Goal: Check status

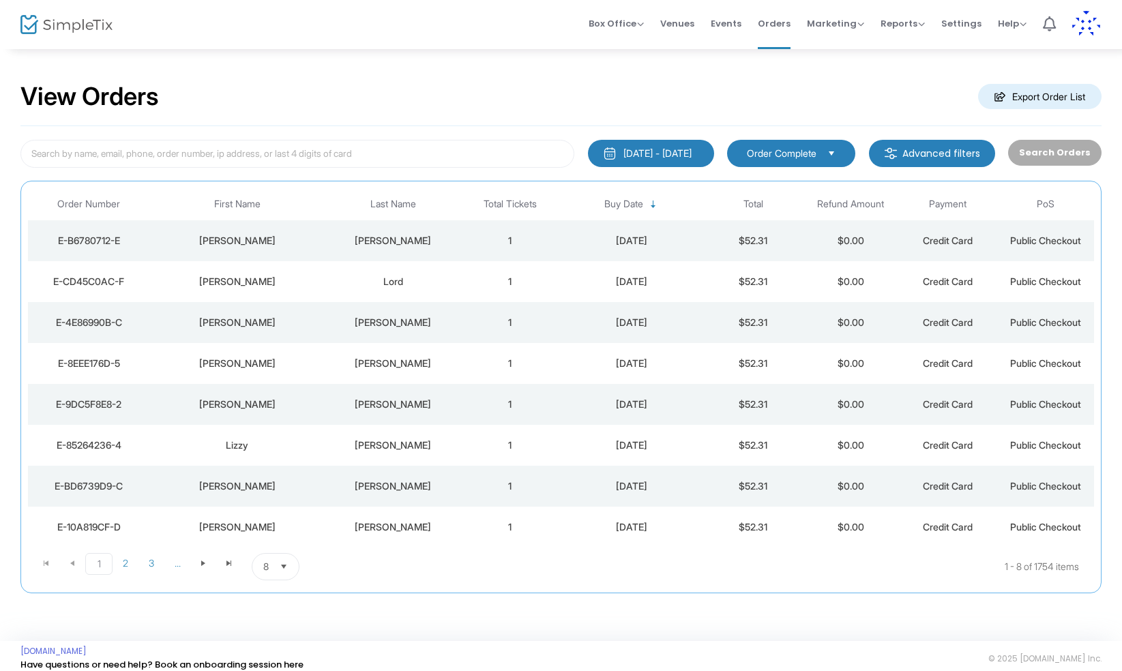
click at [246, 283] on div "[PERSON_NAME]" at bounding box center [237, 282] width 169 height 14
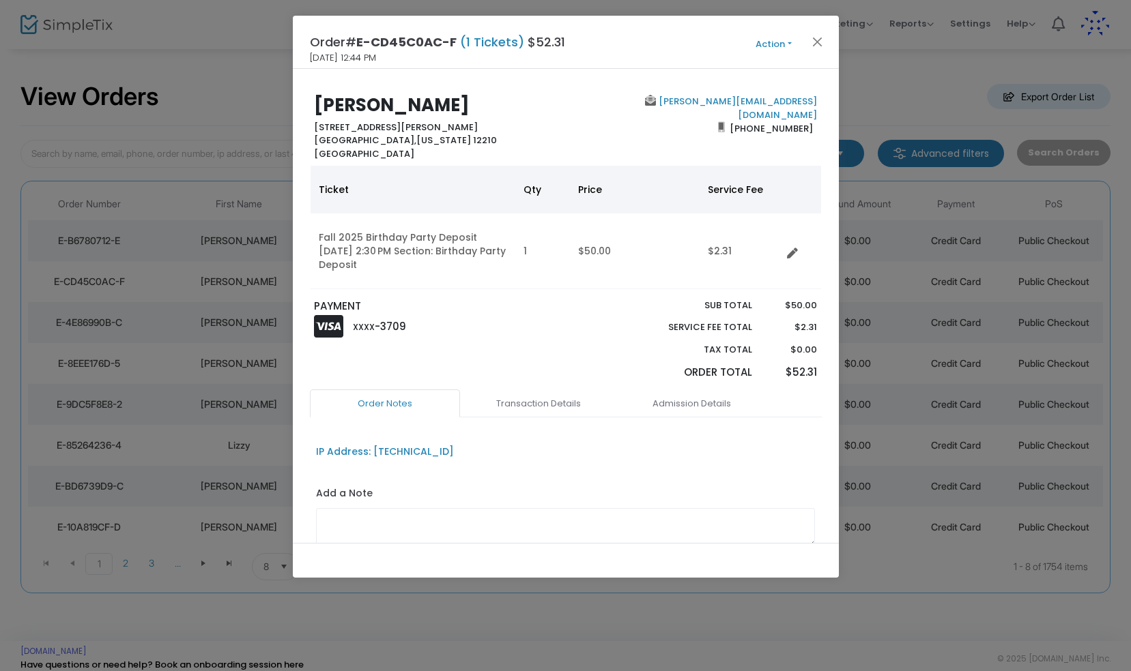
click at [213, 81] on ngb-modal-window "Order# E-CD45C0AC-F (1 Tickets) $52.31 [DATE] 12:44 PM Action Mark Admitted Edi…" at bounding box center [565, 335] width 1131 height 671
click at [819, 39] on button "Close" at bounding box center [817, 42] width 18 height 18
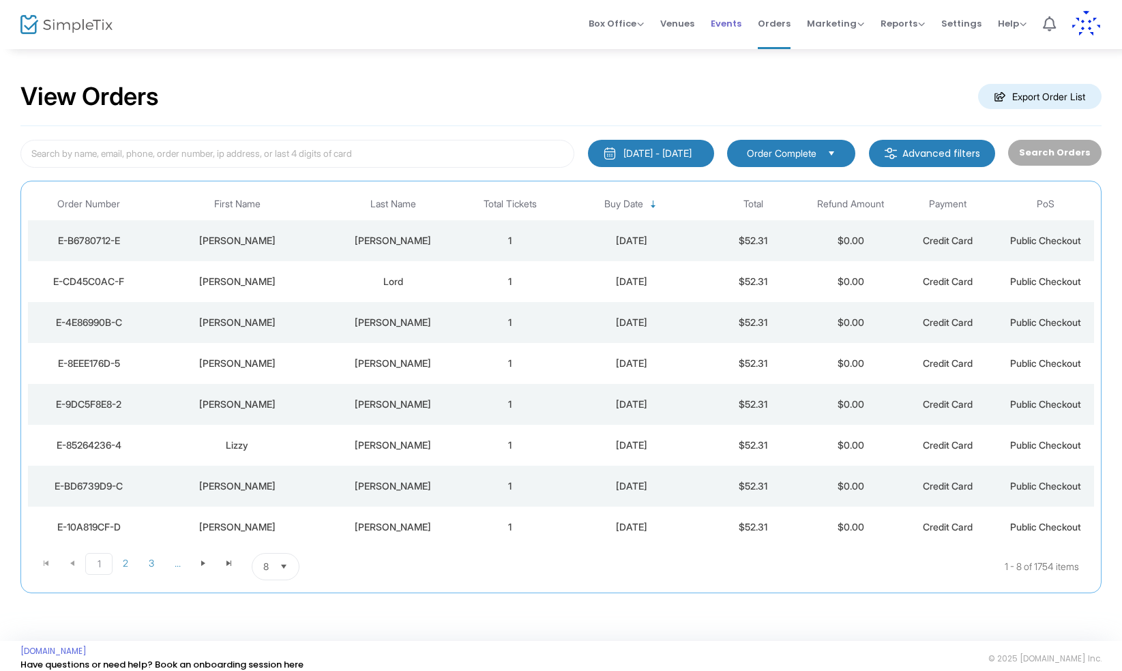
click at [735, 23] on span "Events" at bounding box center [726, 23] width 31 height 35
